Goal: Use online tool/utility: Utilize a website feature to perform a specific function

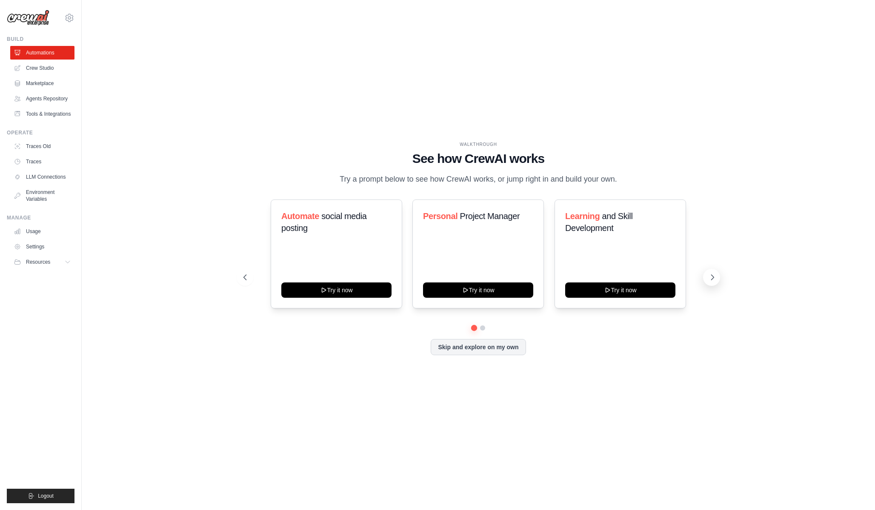
click at [714, 275] on icon at bounding box center [712, 277] width 9 height 9
click at [713, 273] on icon at bounding box center [712, 277] width 9 height 9
click at [60, 72] on link "Crew Studio" at bounding box center [43, 68] width 64 height 14
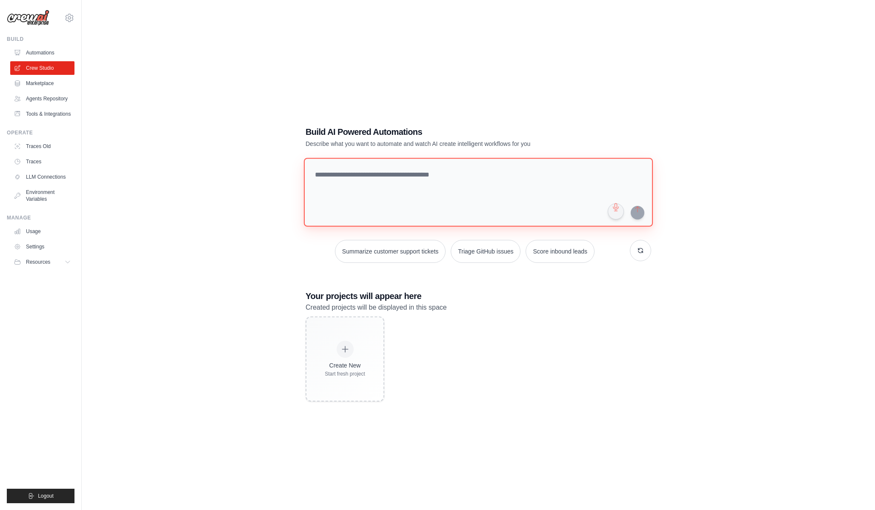
click at [390, 208] on textarea at bounding box center [478, 192] width 349 height 69
type textarea "**********"
click at [45, 52] on link "Automations" at bounding box center [43, 53] width 64 height 14
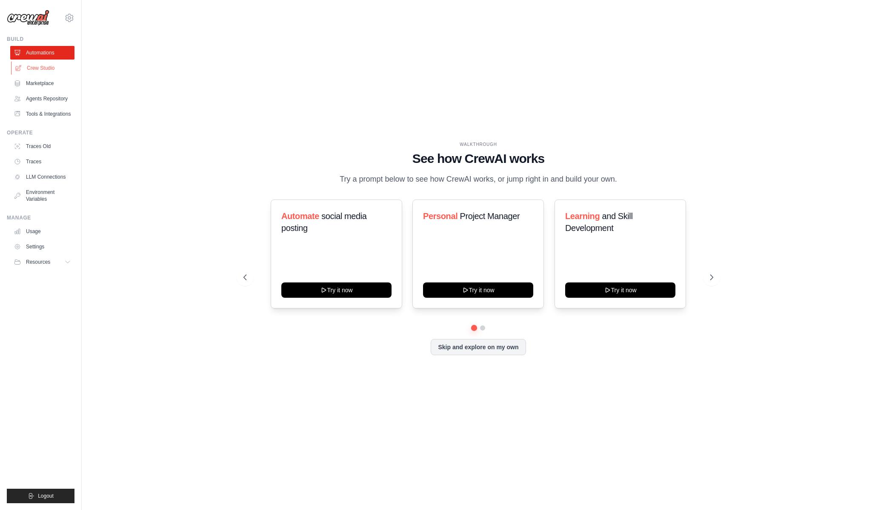
click at [52, 67] on link "Crew Studio" at bounding box center [43, 68] width 64 height 14
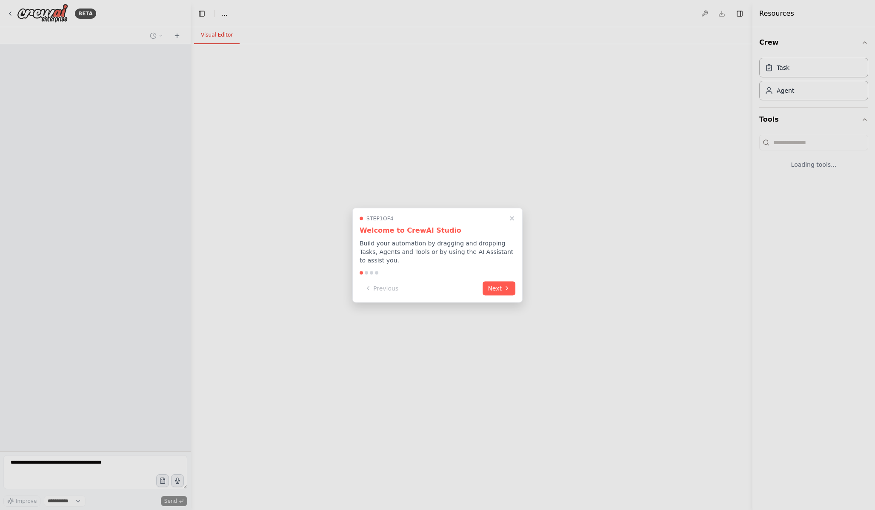
select select "****"
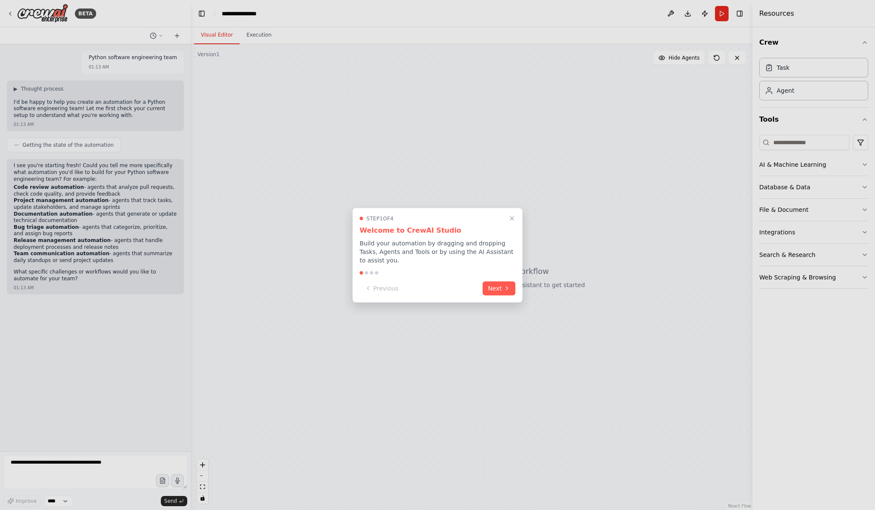
click at [135, 465] on div at bounding box center [437, 255] width 875 height 510
click at [132, 464] on div at bounding box center [437, 255] width 875 height 510
click at [80, 468] on div at bounding box center [437, 255] width 875 height 510
click at [514, 221] on icon "Close walkthrough" at bounding box center [511, 218] width 7 height 7
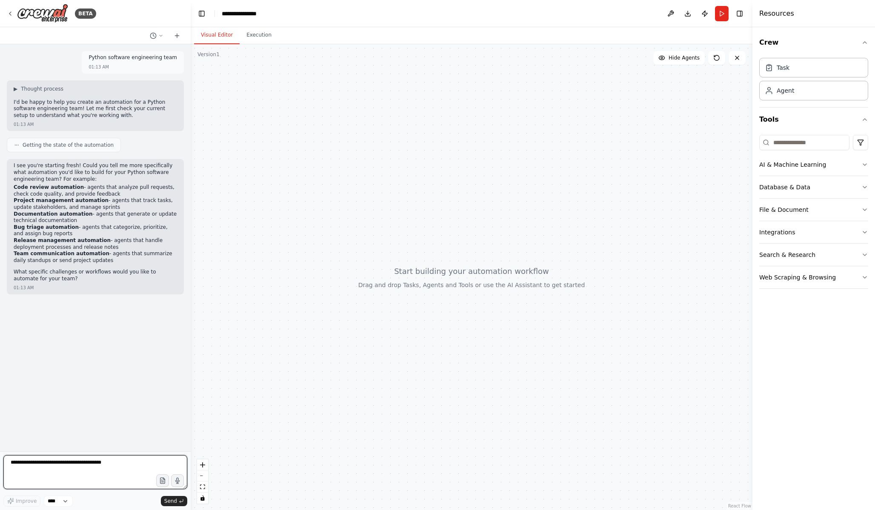
click at [122, 478] on textarea at bounding box center [95, 472] width 184 height 34
type textarea "*"
click at [105, 461] on textarea "**********" at bounding box center [95, 472] width 184 height 34
type textarea "**********"
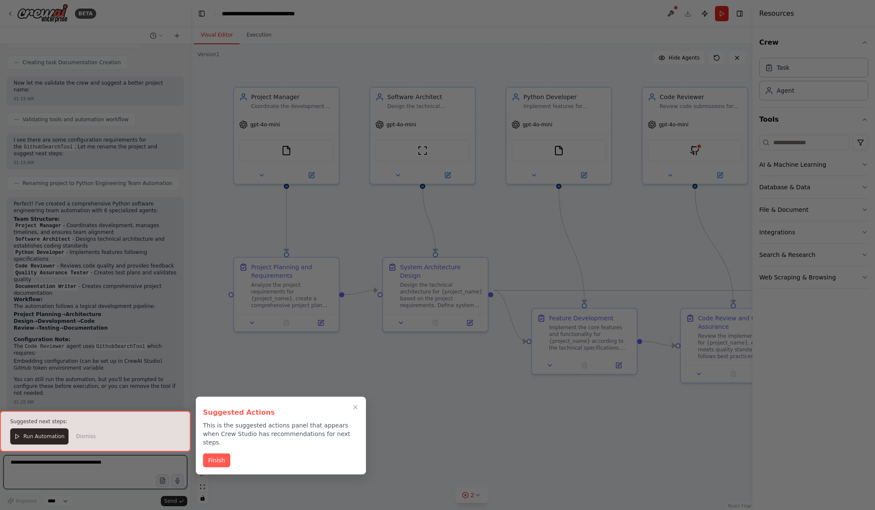
scroll to position [813, 0]
click at [226, 453] on button "Finish" at bounding box center [216, 460] width 27 height 14
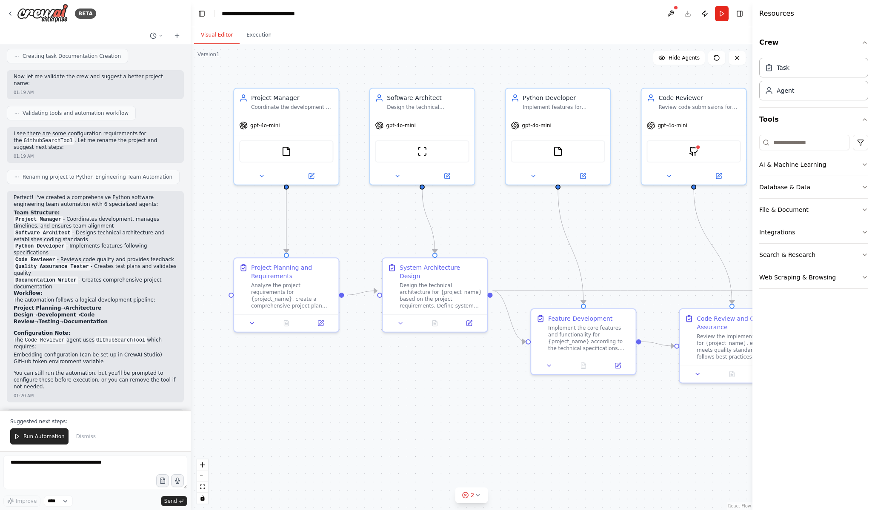
click at [61, 434] on span "Run Automation" at bounding box center [43, 436] width 41 height 7
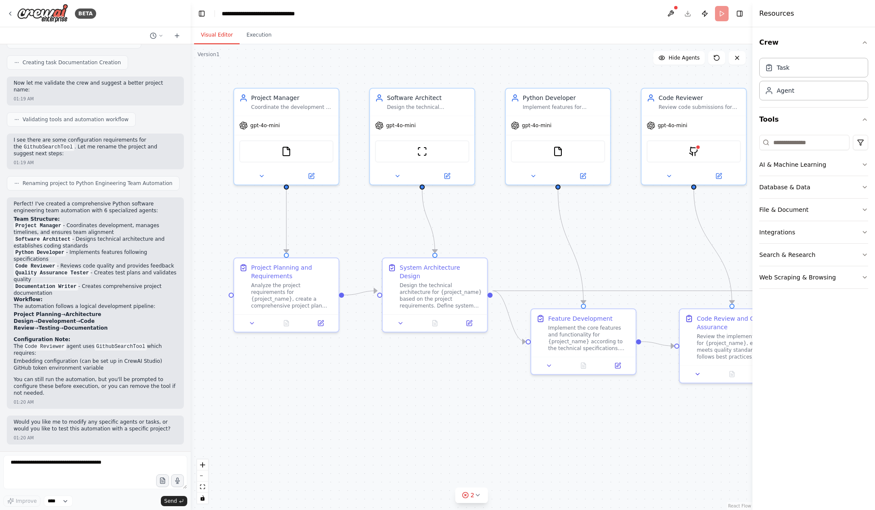
scroll to position [772, 0]
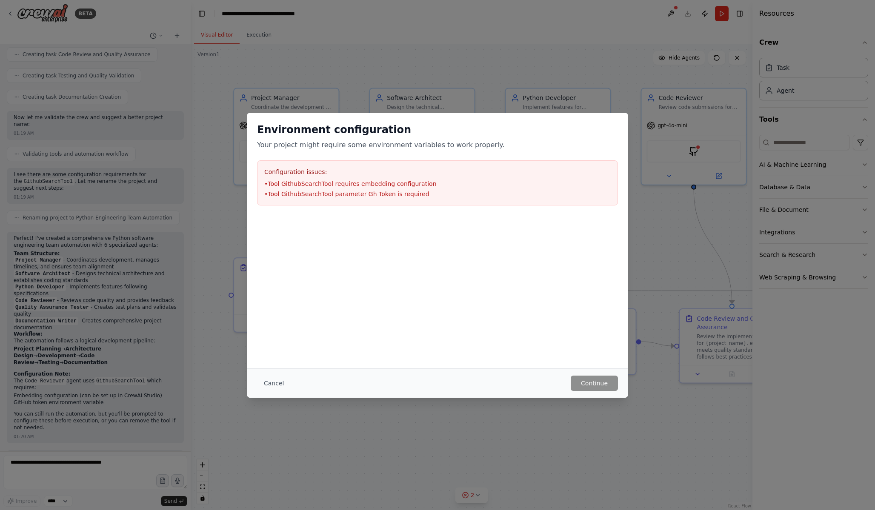
click at [446, 192] on li "• Tool GithubSearchTool parameter Gh Token is required" at bounding box center [437, 194] width 346 height 9
click at [427, 191] on li "• Tool GithubSearchTool parameter Gh Token is required" at bounding box center [437, 194] width 346 height 9
drag, startPoint x: 273, startPoint y: 384, endPoint x: 279, endPoint y: 384, distance: 6.0
click at [273, 384] on button "Cancel" at bounding box center [274, 383] width 34 height 15
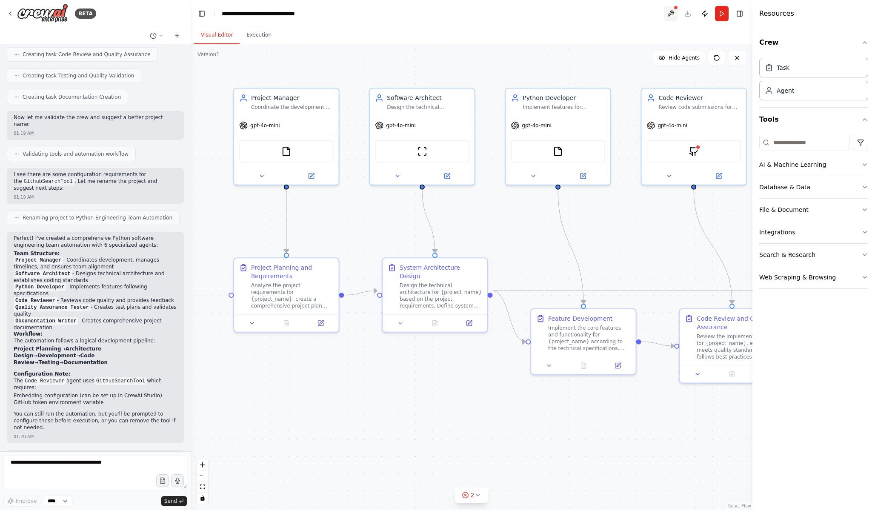
click at [673, 14] on button at bounding box center [671, 13] width 14 height 15
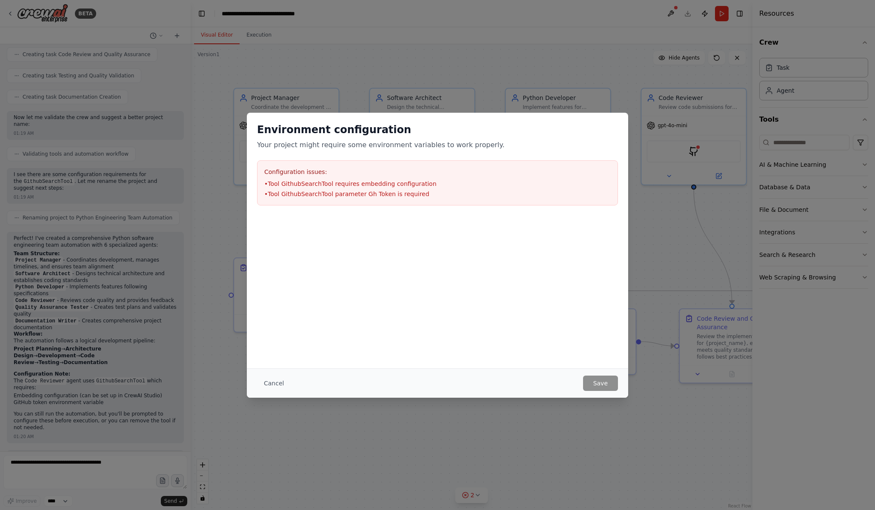
click at [273, 381] on button "Cancel" at bounding box center [274, 383] width 34 height 15
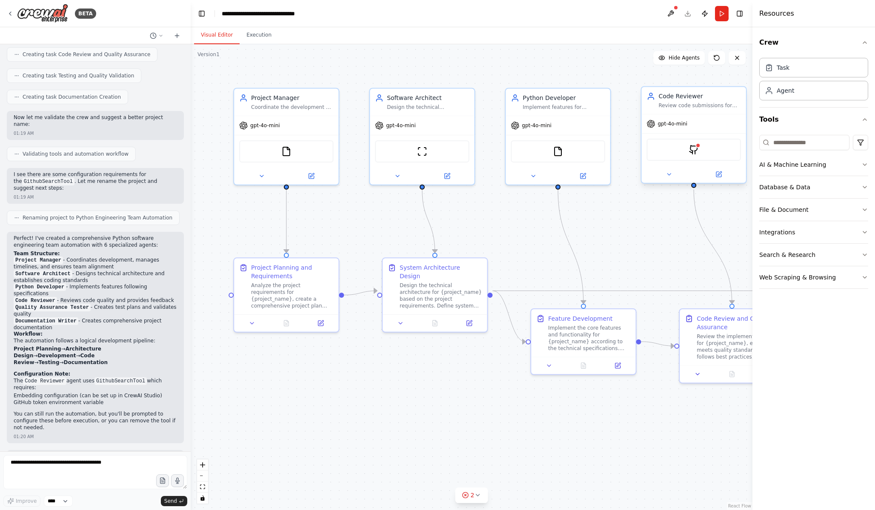
click at [696, 155] on div "GithubSearchTool" at bounding box center [693, 150] width 94 height 22
click at [694, 150] on img at bounding box center [693, 150] width 10 height 10
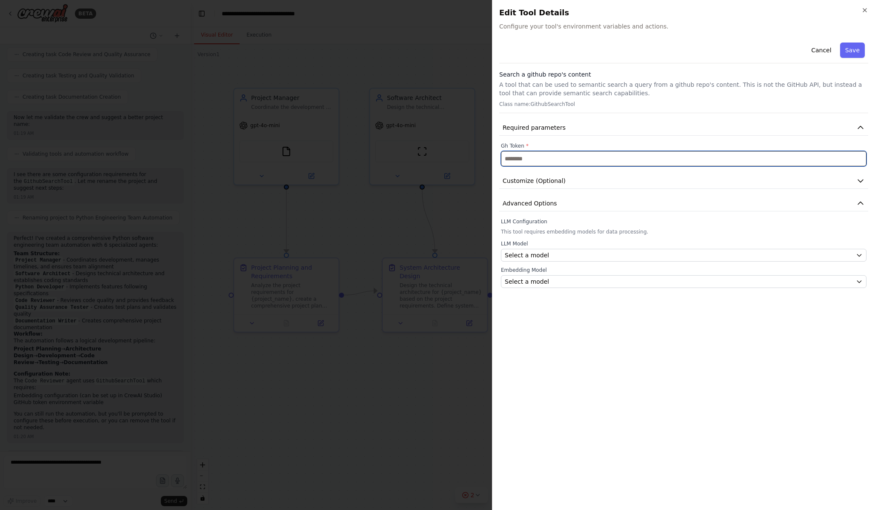
click at [697, 163] on input "text" at bounding box center [683, 158] width 365 height 15
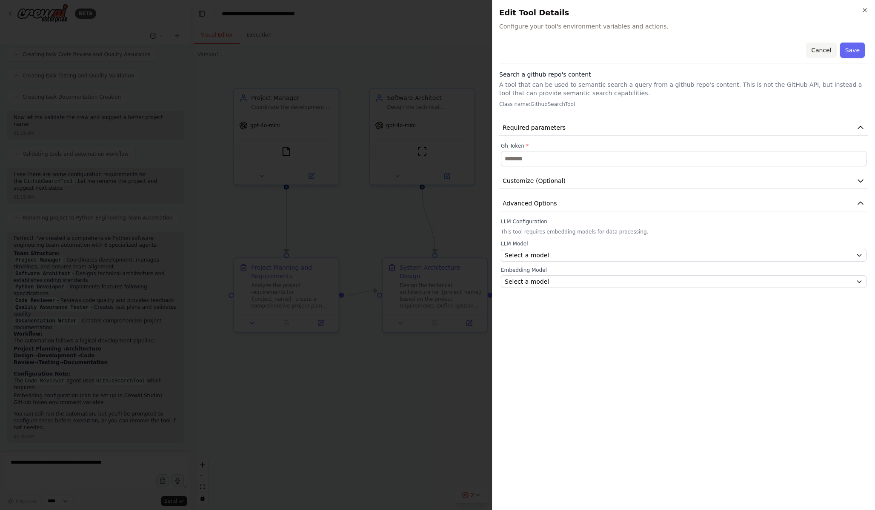
click at [828, 52] on button "Cancel" at bounding box center [821, 50] width 30 height 15
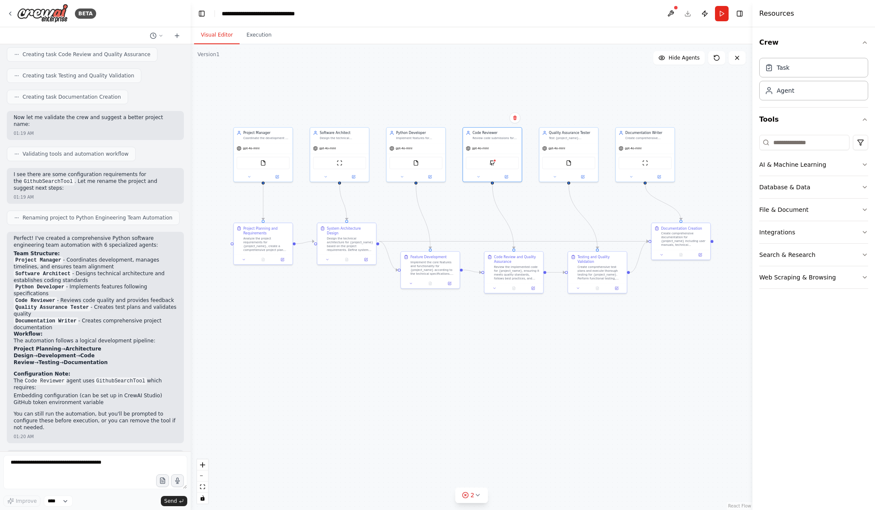
drag, startPoint x: 668, startPoint y: 183, endPoint x: 485, endPoint y: 207, distance: 184.1
click at [485, 207] on div ".deletable-edge-delete-btn { width: 20px; height: 20px; border: 0px solid #ffff…" at bounding box center [471, 277] width 561 height 466
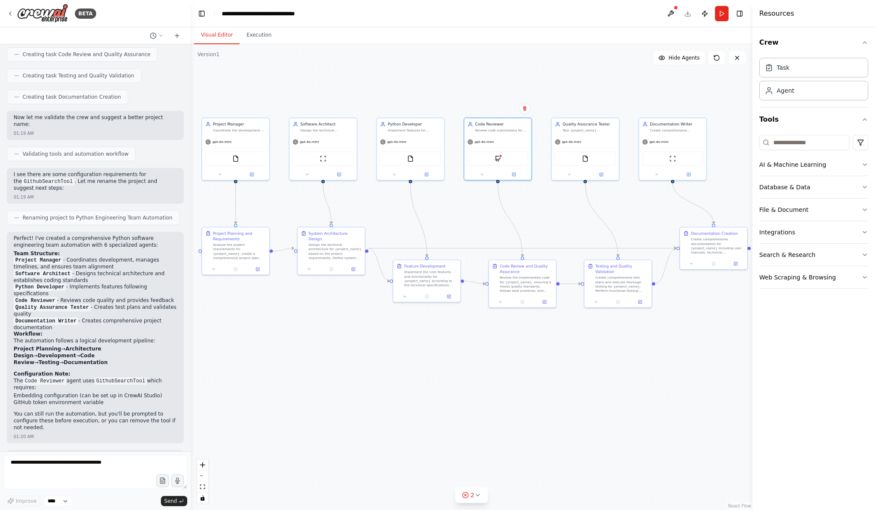
drag, startPoint x: 482, startPoint y: 218, endPoint x: 488, endPoint y: 220, distance: 6.7
click at [488, 220] on div ".deletable-edge-delete-btn { width: 20px; height: 20px; border: 0px solid #ffff…" at bounding box center [471, 277] width 561 height 466
click at [345, 143] on div "gpt-4o-mini" at bounding box center [322, 141] width 67 height 12
click at [310, 173] on button at bounding box center [306, 173] width 31 height 6
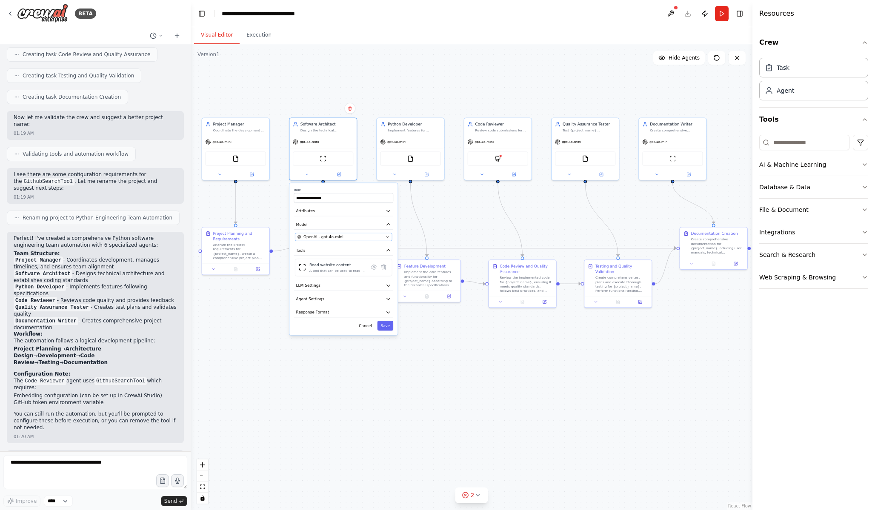
click at [363, 236] on div "OpenAI - gpt-4o-mini" at bounding box center [340, 237] width 86 height 6
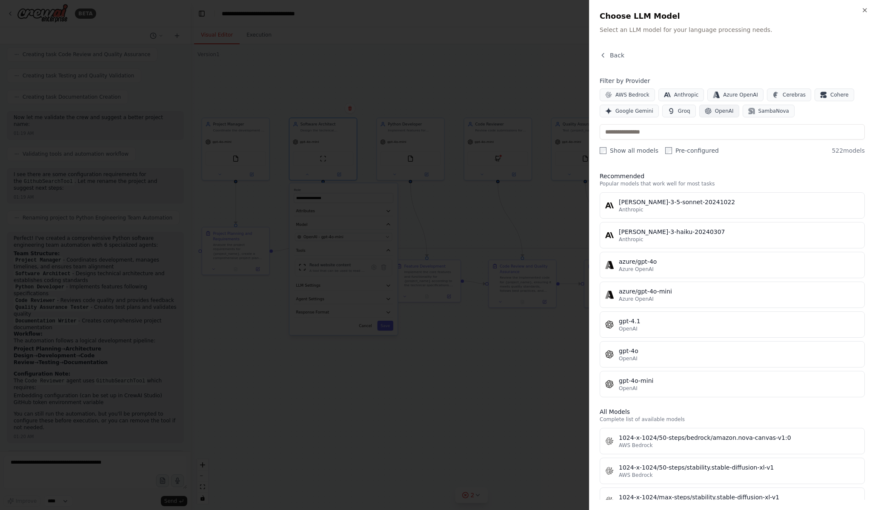
click at [725, 111] on span "OpenAI" at bounding box center [724, 111] width 19 height 7
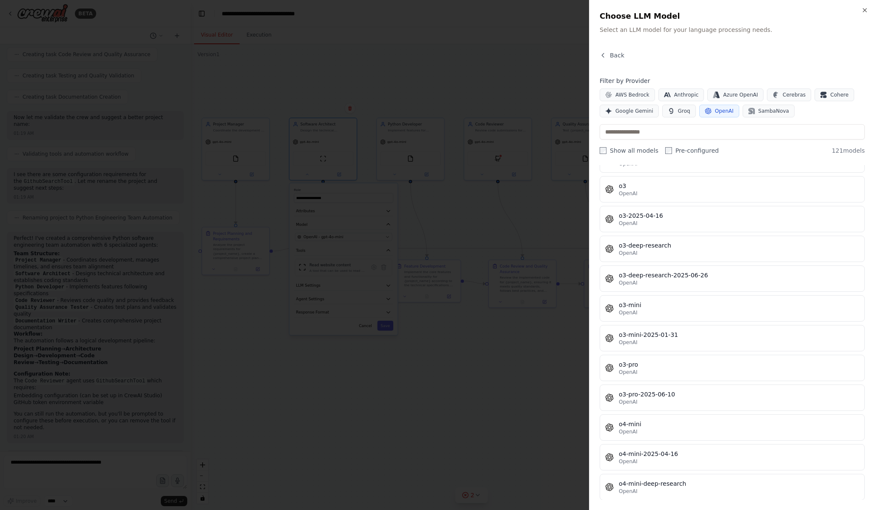
scroll to position [2933, 0]
click at [650, 136] on input "text" at bounding box center [731, 131] width 265 height 15
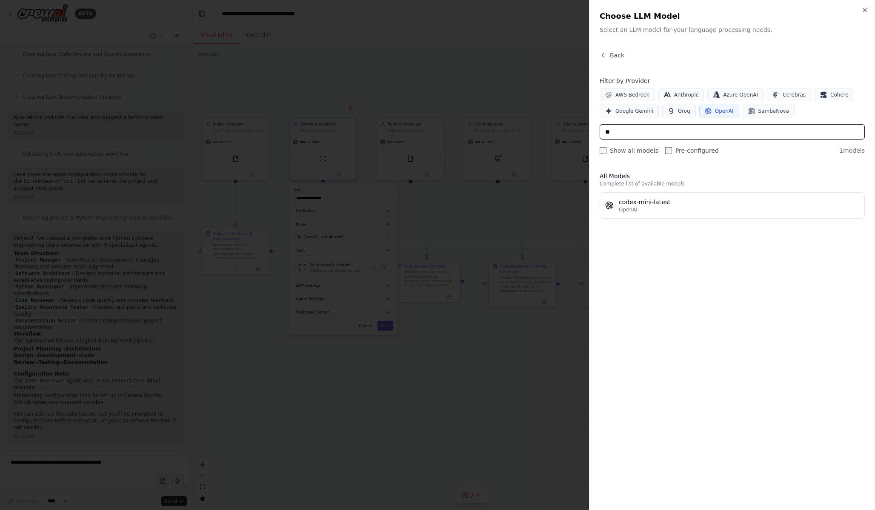
scroll to position [0, 0]
type input "*"
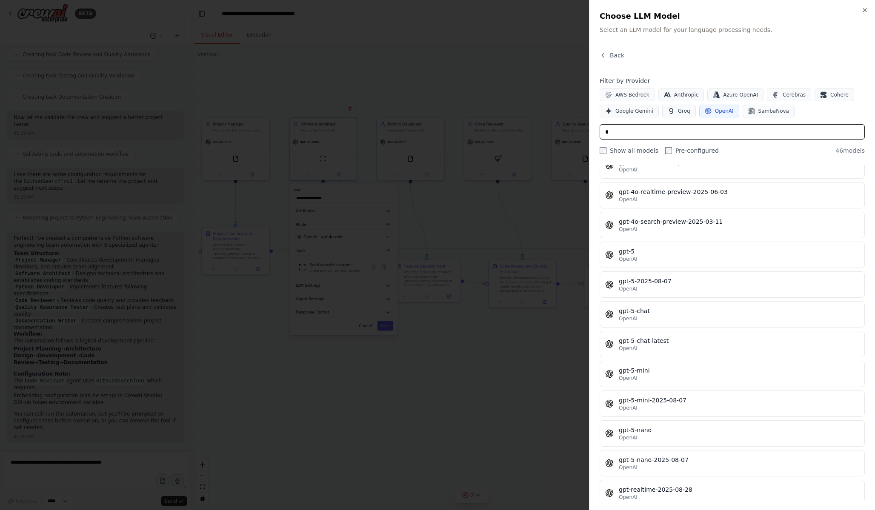
scroll to position [667, 0]
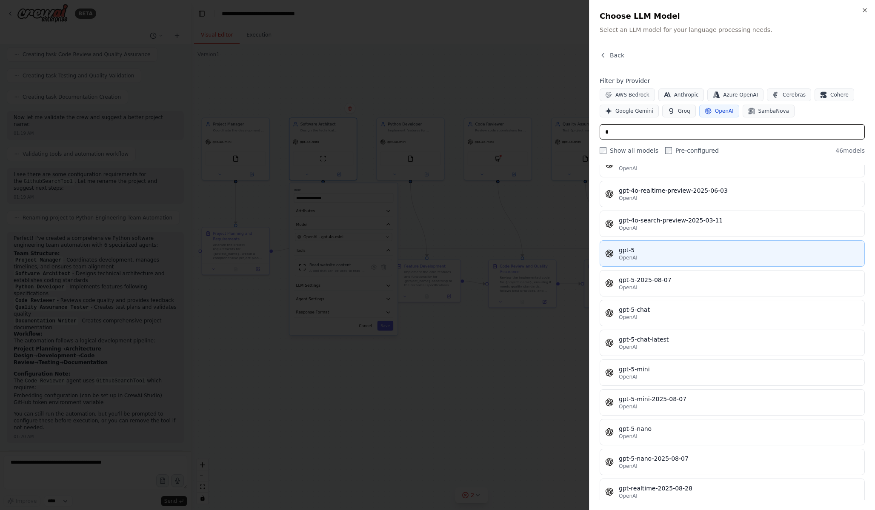
type input "*"
click at [726, 263] on button "gpt-5 OpenAI" at bounding box center [731, 253] width 265 height 26
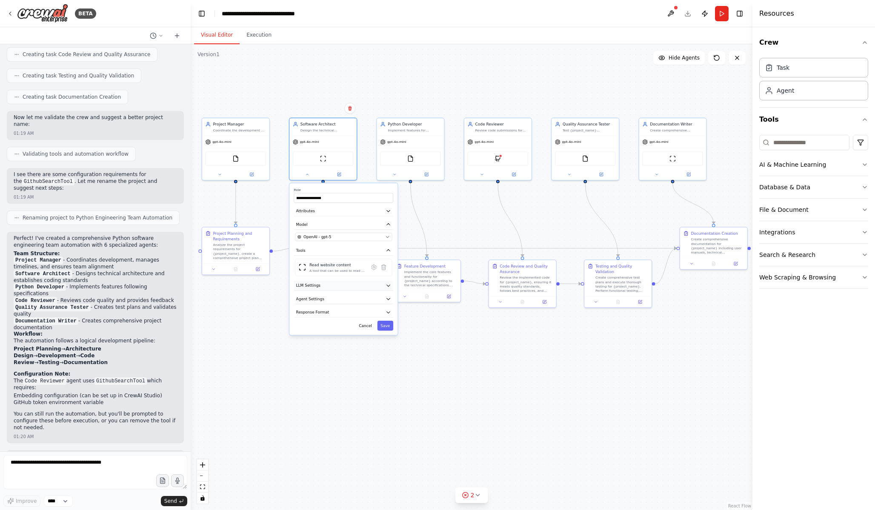
click at [387, 288] on icon "button" at bounding box center [388, 286] width 6 height 6
click at [373, 302] on div at bounding box center [343, 303] width 97 height 4
click at [388, 226] on icon "button" at bounding box center [388, 225] width 6 height 6
click at [388, 211] on icon "button" at bounding box center [388, 211] width 3 height 2
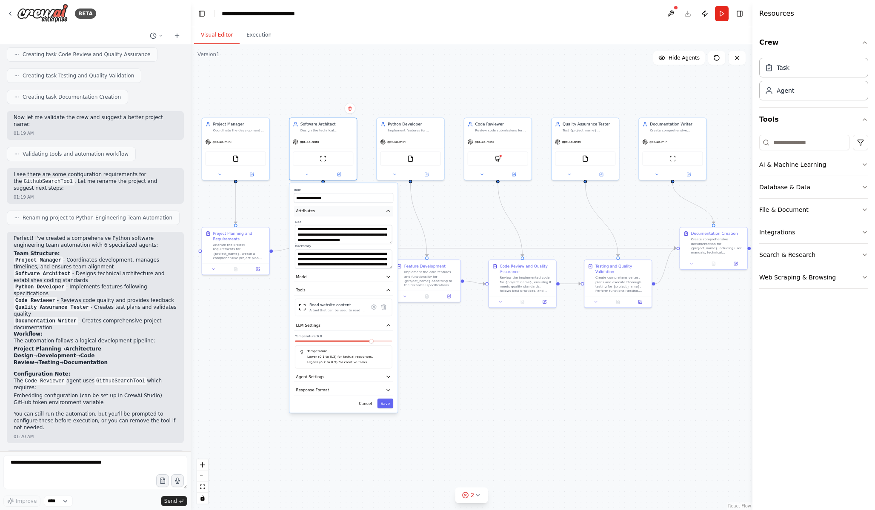
click at [388, 211] on icon "button" at bounding box center [388, 211] width 3 height 2
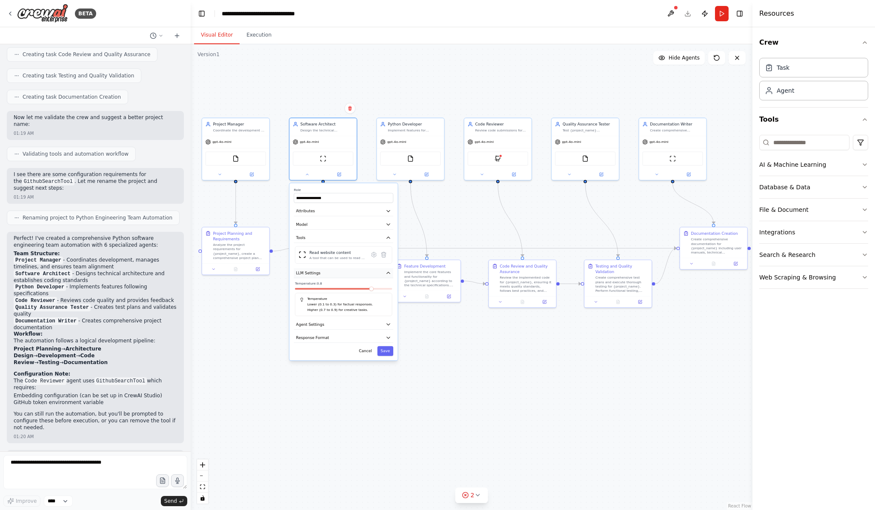
click at [389, 276] on icon "button" at bounding box center [388, 273] width 6 height 6
click at [388, 287] on icon "button" at bounding box center [388, 287] width 3 height 2
click at [388, 299] on button "button" at bounding box center [387, 301] width 10 height 6
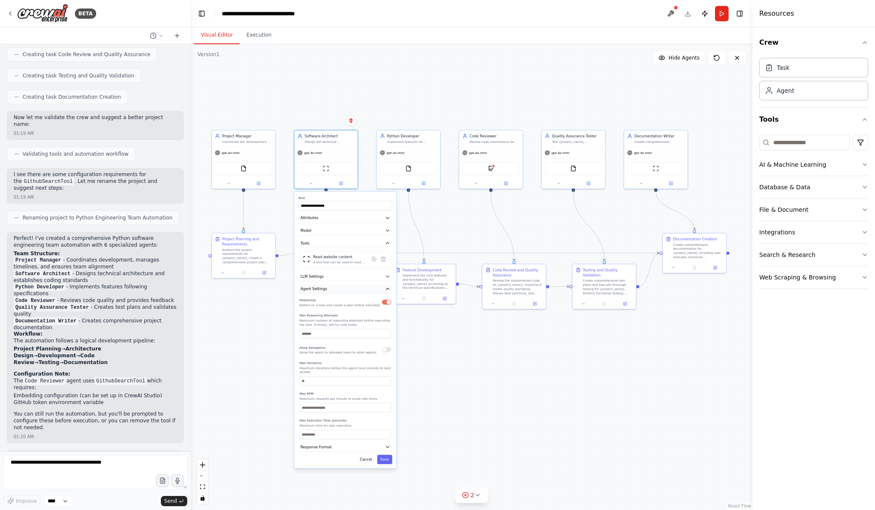
click at [389, 292] on button "Agent Settings" at bounding box center [345, 289] width 94 height 9
click at [386, 314] on button "Save" at bounding box center [384, 314] width 15 height 9
click at [394, 183] on icon at bounding box center [393, 182] width 4 height 4
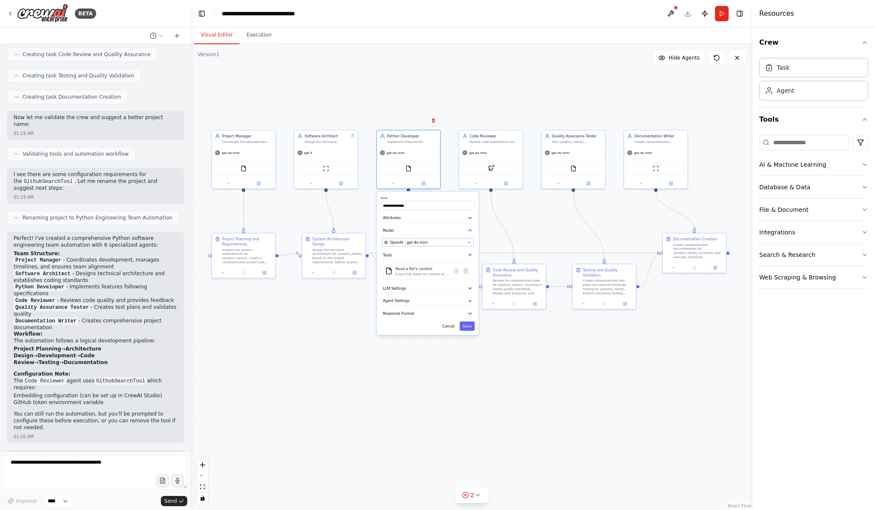
click at [450, 242] on div "OpenAI - gpt-4o-mini" at bounding box center [424, 242] width 81 height 5
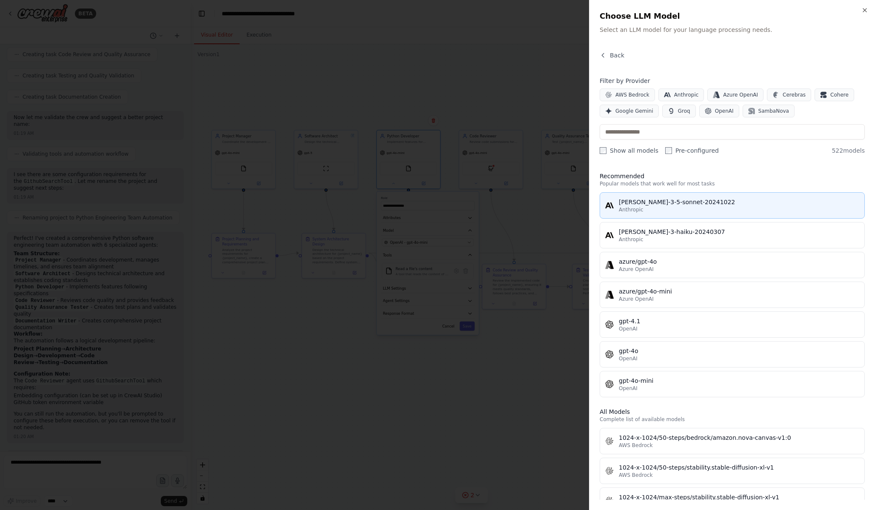
scroll to position [0, 0]
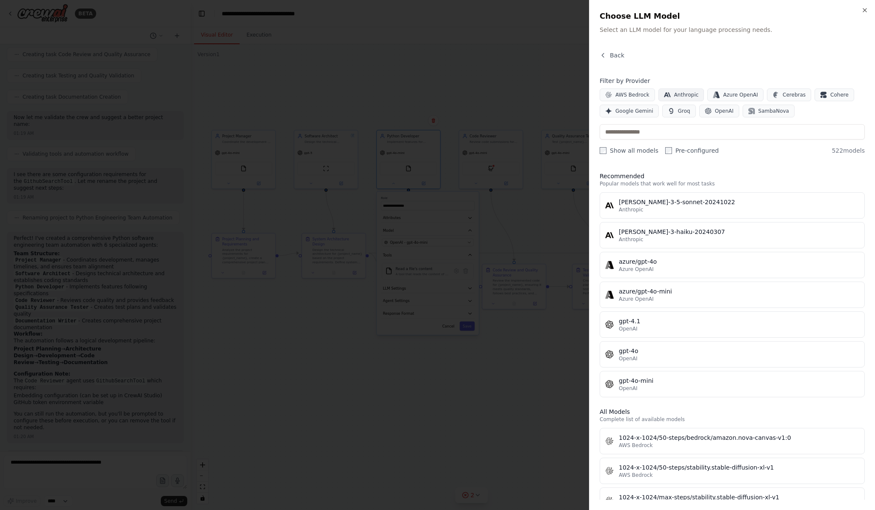
click at [686, 93] on span "Anthropic" at bounding box center [686, 94] width 25 height 7
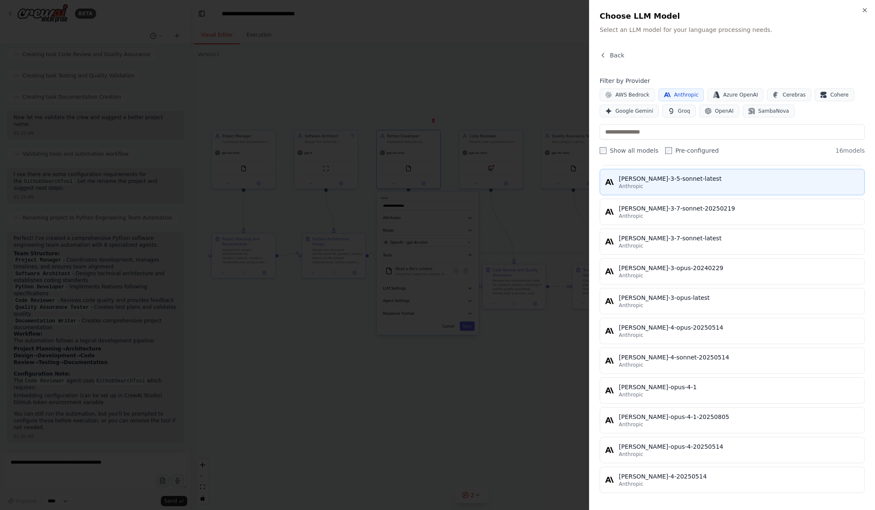
scroll to position [200, 0]
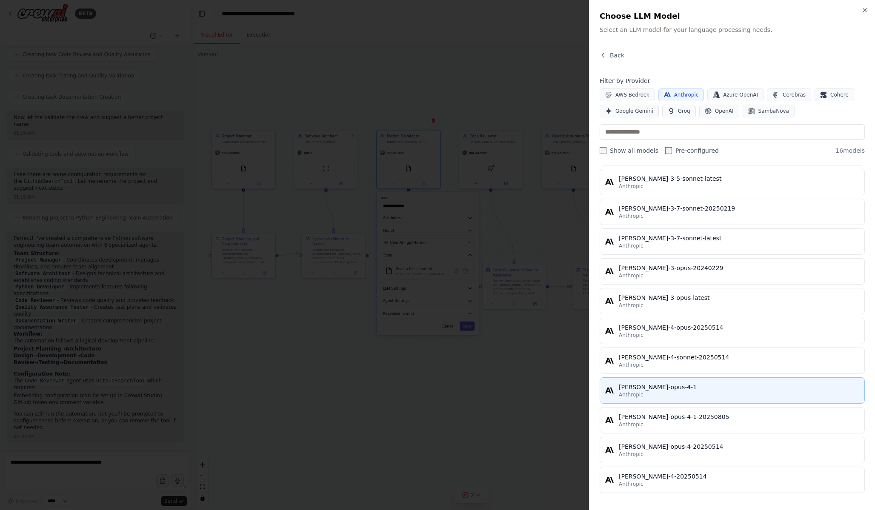
click at [745, 386] on div "claude-opus-4-1" at bounding box center [739, 387] width 240 height 9
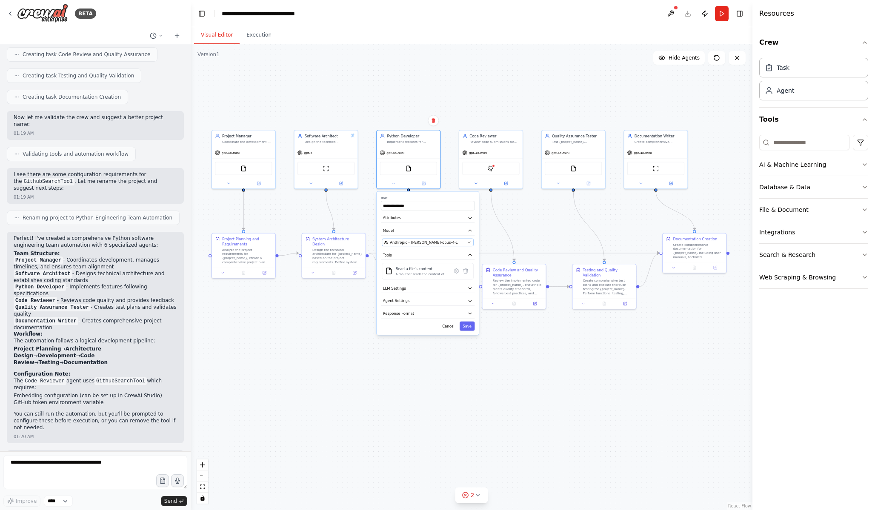
click at [468, 242] on icon "button" at bounding box center [469, 242] width 4 height 4
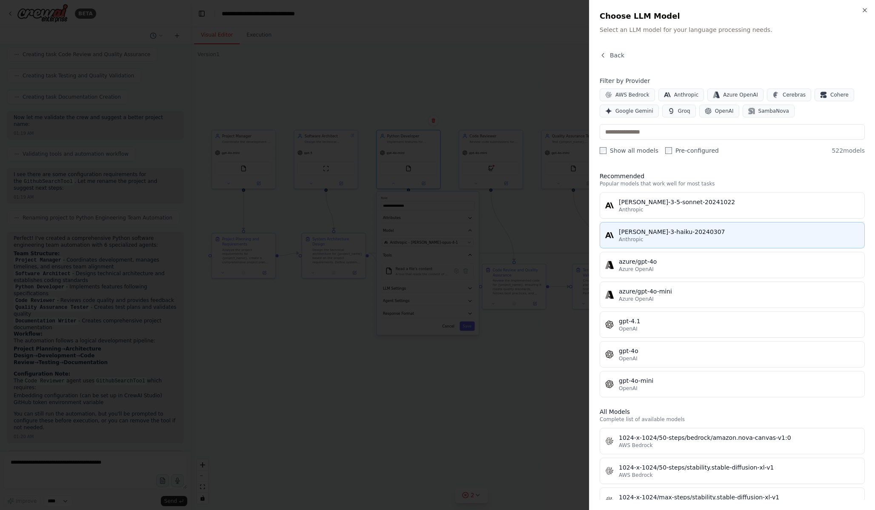
scroll to position [0, 0]
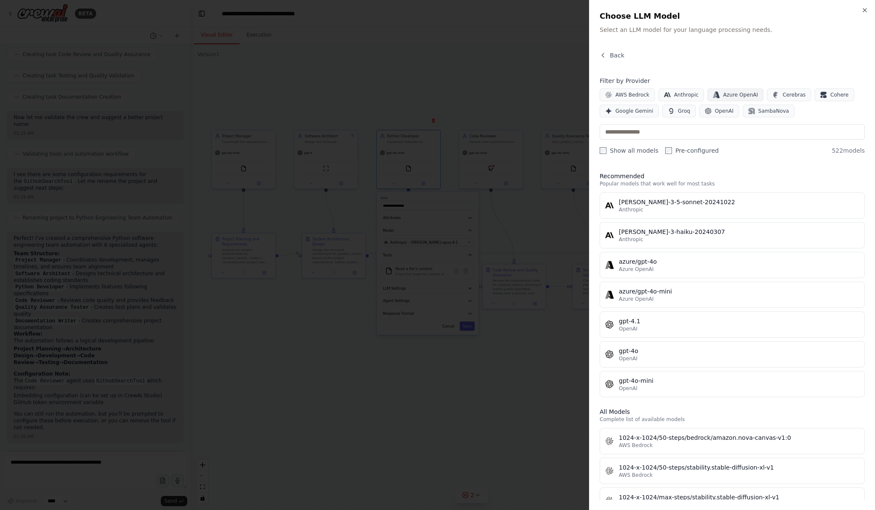
click at [733, 98] on button "Azure OpenAI" at bounding box center [735, 94] width 56 height 13
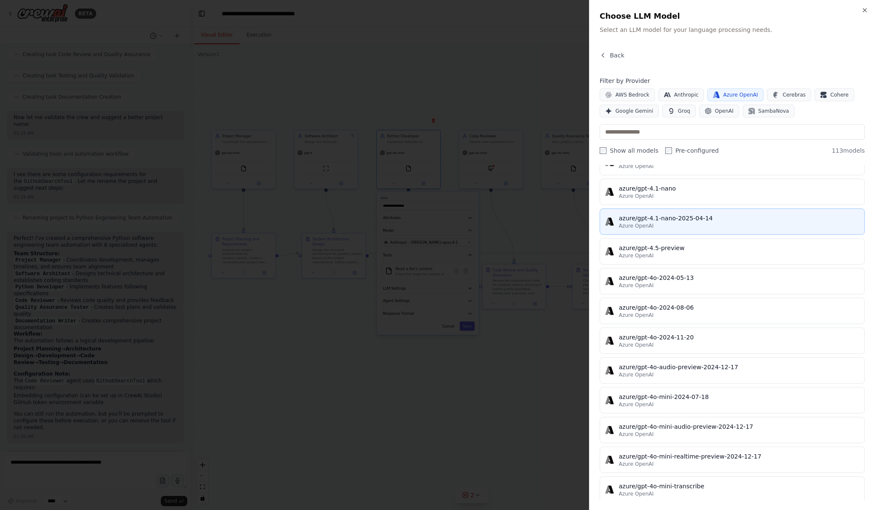
scroll to position [1292, 0]
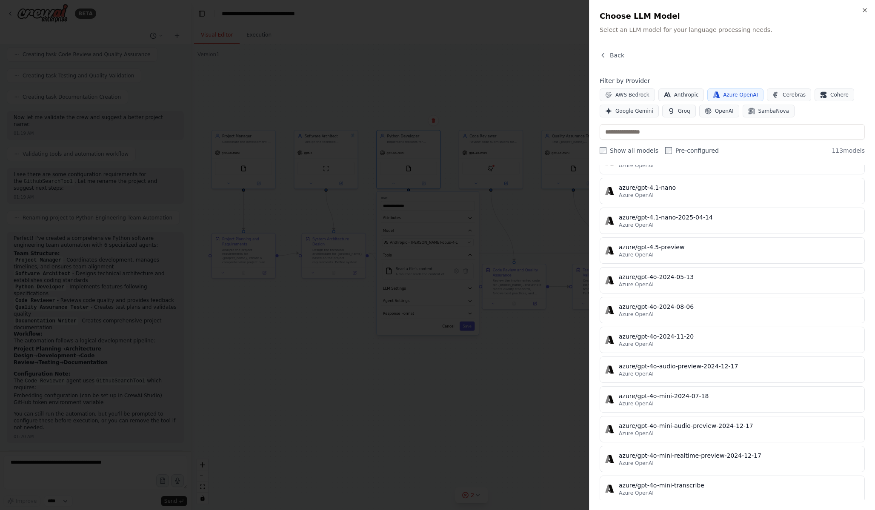
click at [864, 10] on icon "button" at bounding box center [864, 10] width 7 height 7
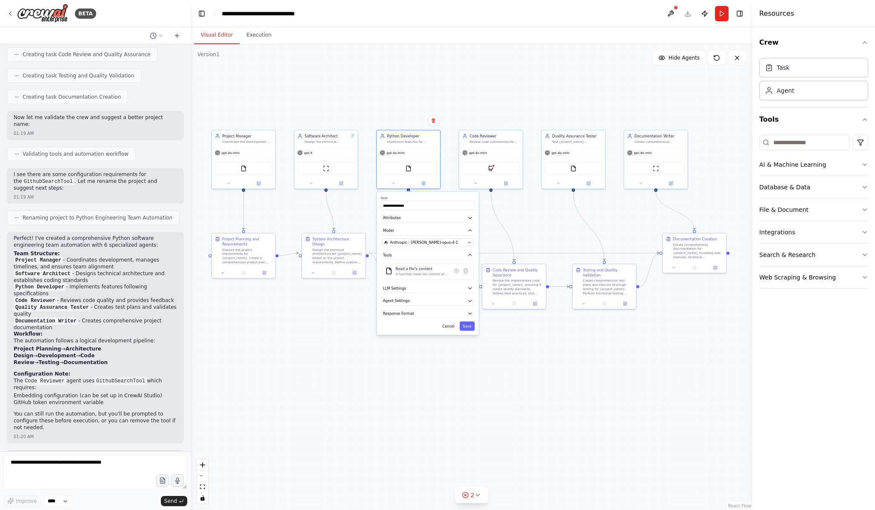
click at [239, 459] on div ".deletable-edge-delete-btn { width: 20px; height: 20px; border: 0px solid #ffff…" at bounding box center [471, 277] width 561 height 466
click at [478, 496] on icon at bounding box center [477, 495] width 7 height 7
click at [308, 403] on div ".deletable-edge-delete-btn { width: 20px; height: 20px; border: 0px solid #ffff…" at bounding box center [471, 277] width 561 height 466
click at [11, 12] on icon at bounding box center [10, 13] width 7 height 7
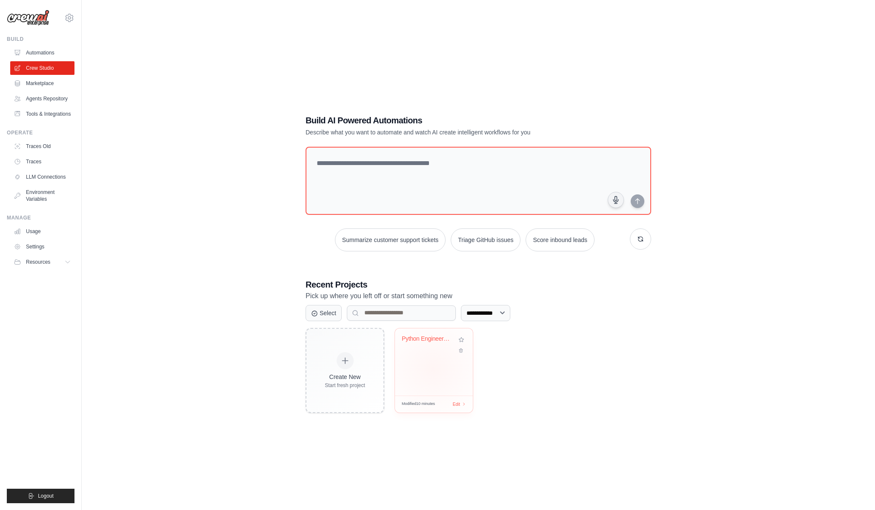
click at [433, 369] on div "Python Engineering Team Automation" at bounding box center [434, 361] width 78 height 67
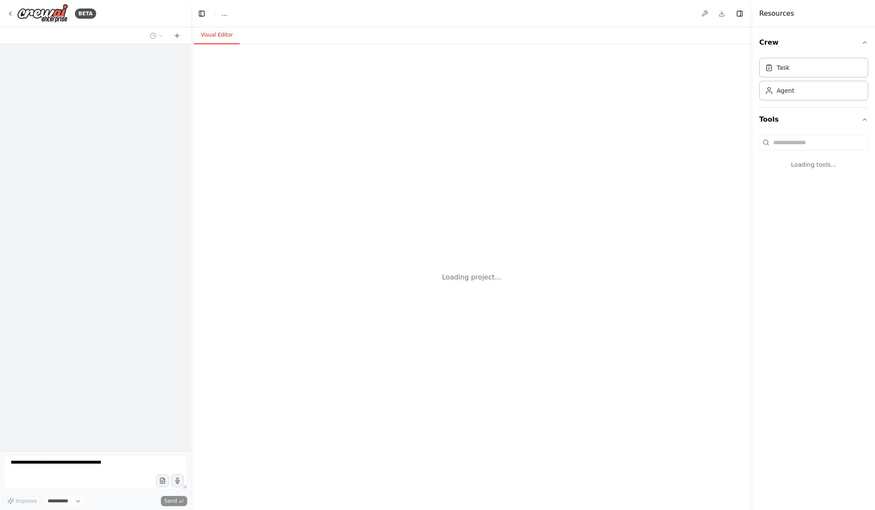
select select "****"
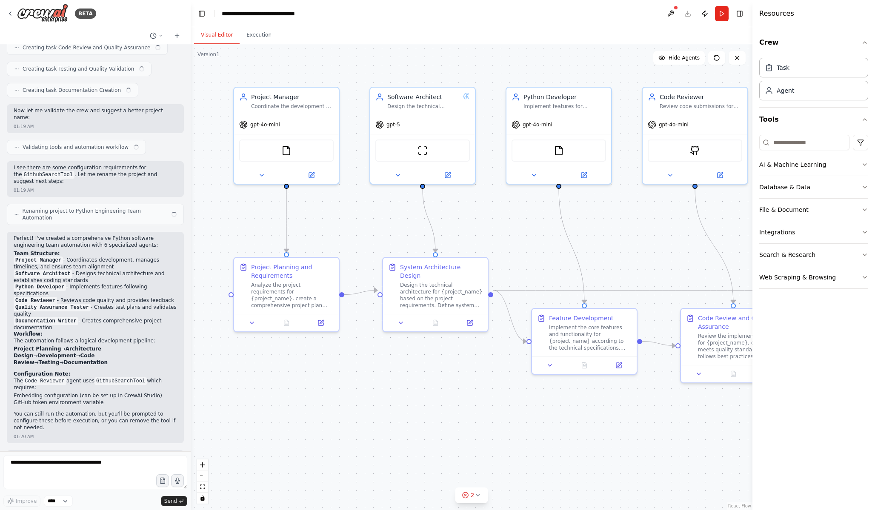
scroll to position [772, 0]
